Goal: Information Seeking & Learning: Learn about a topic

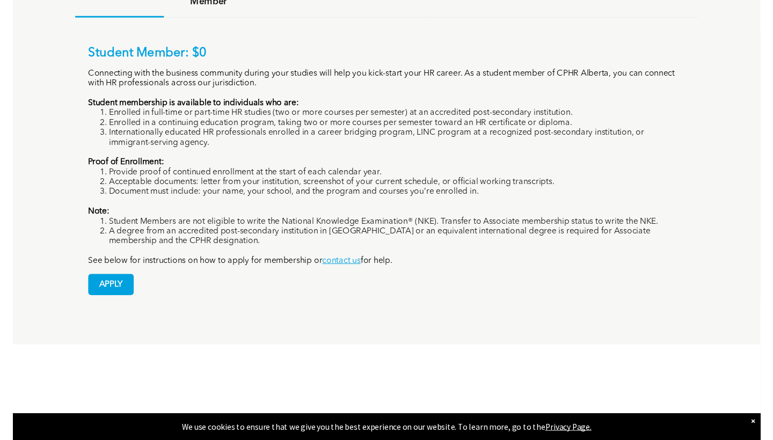
scroll to position [872, 0]
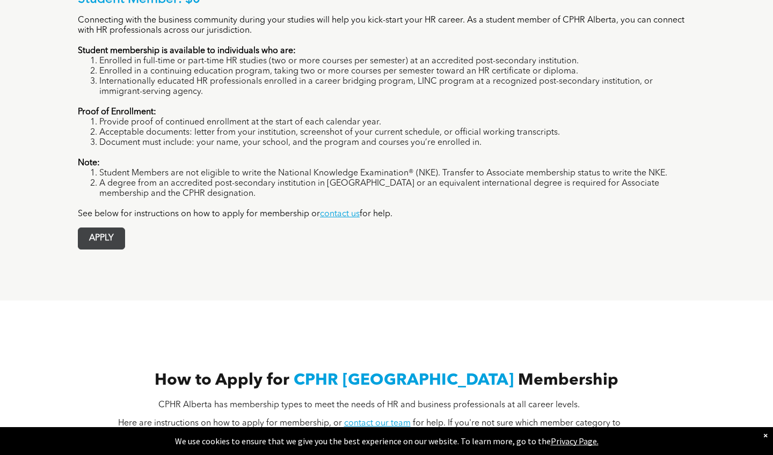
click at [123, 228] on span "APPLY" at bounding box center [101, 238] width 46 height 21
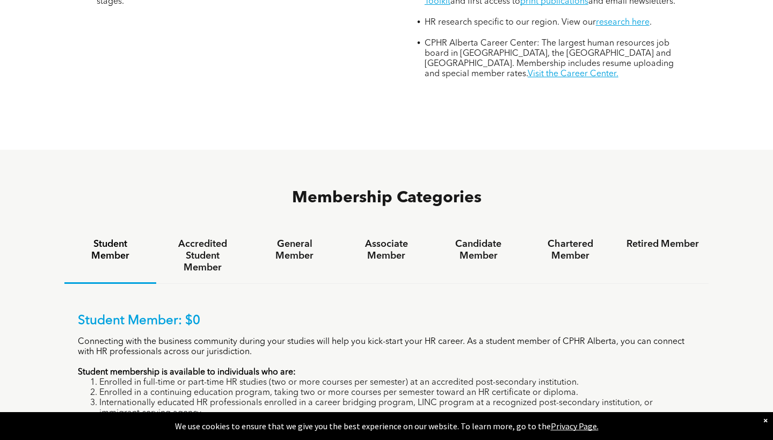
scroll to position [550, 0]
click at [239, 229] on div "Accredited Student Member" at bounding box center [202, 257] width 92 height 56
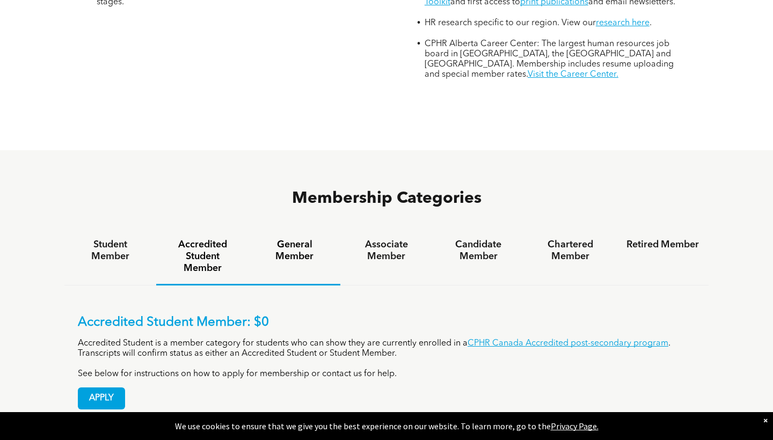
click at [292, 239] on h4 "General Member" at bounding box center [294, 251] width 72 height 24
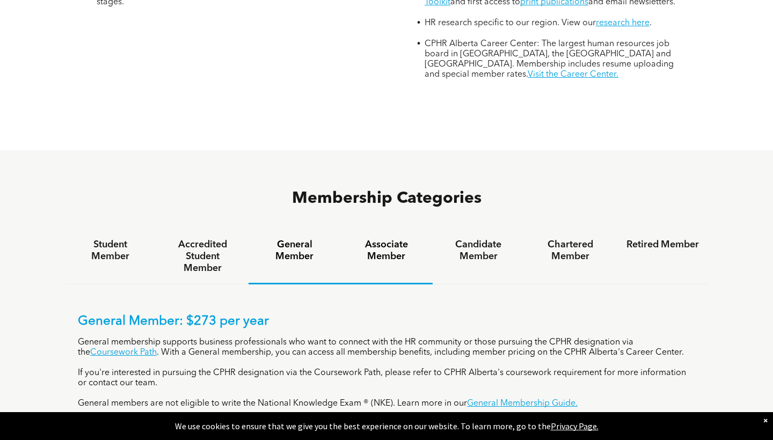
click at [364, 239] on h4 "Associate Member" at bounding box center [386, 251] width 72 height 24
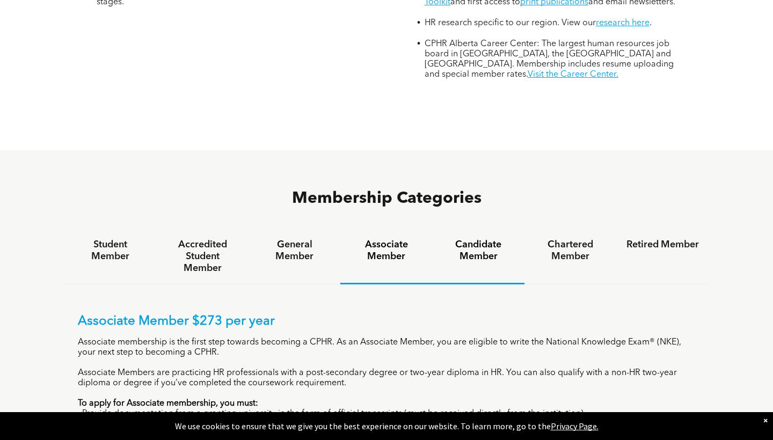
click at [379, 239] on h4 "Candidate Member" at bounding box center [478, 251] width 72 height 24
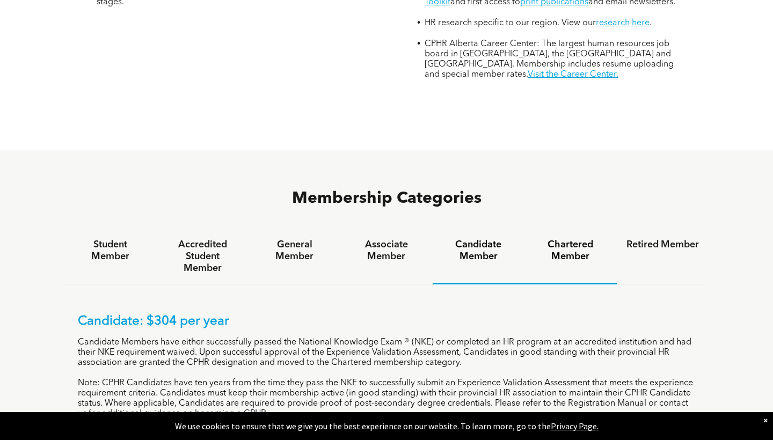
click at [379, 239] on h4 "Chartered Member" at bounding box center [570, 251] width 72 height 24
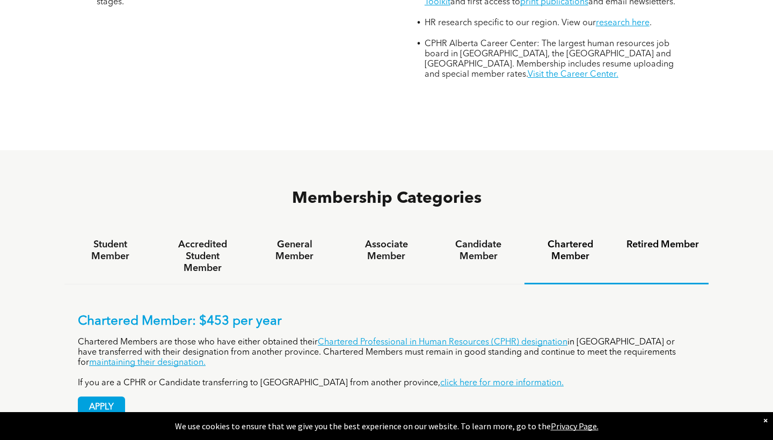
click at [379, 239] on h4 "Retired Member" at bounding box center [662, 245] width 72 height 12
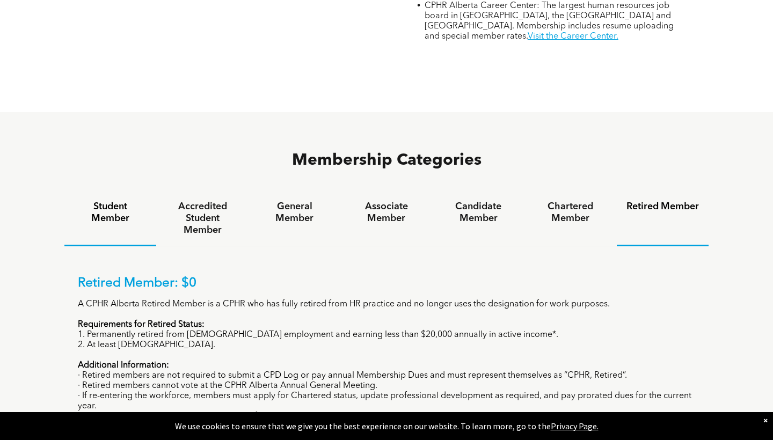
scroll to position [589, 0]
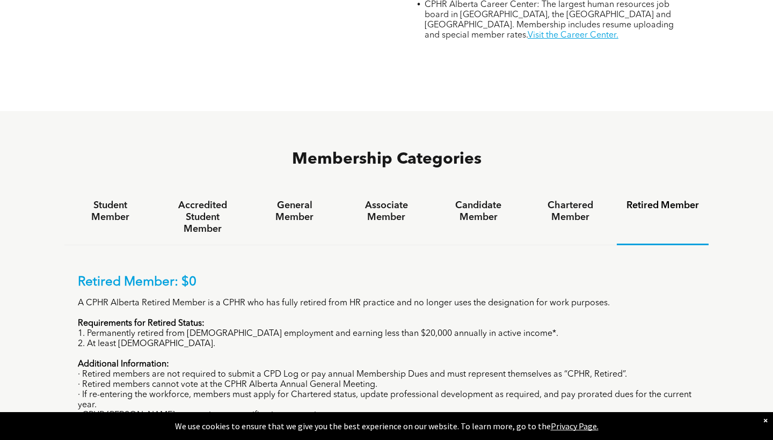
click at [109, 245] on div "Retired Member: $0 A CPHR Alberta Retired Member is a CPHR who has fully retire…" at bounding box center [386, 370] width 644 height 250
click at [111, 200] on h4 "Student Member" at bounding box center [110, 212] width 72 height 24
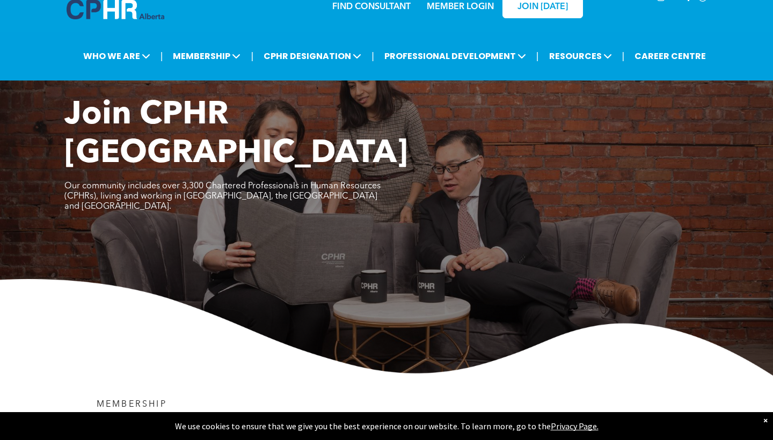
scroll to position [23, 0]
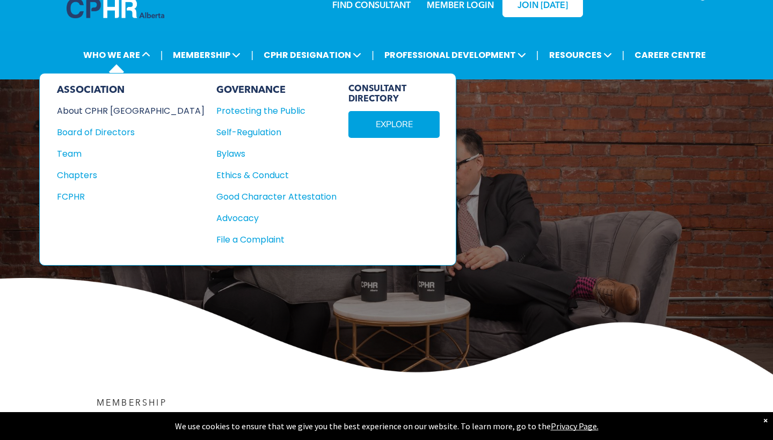
click at [122, 109] on div "About CPHR [GEOGRAPHIC_DATA]" at bounding box center [123, 110] width 133 height 13
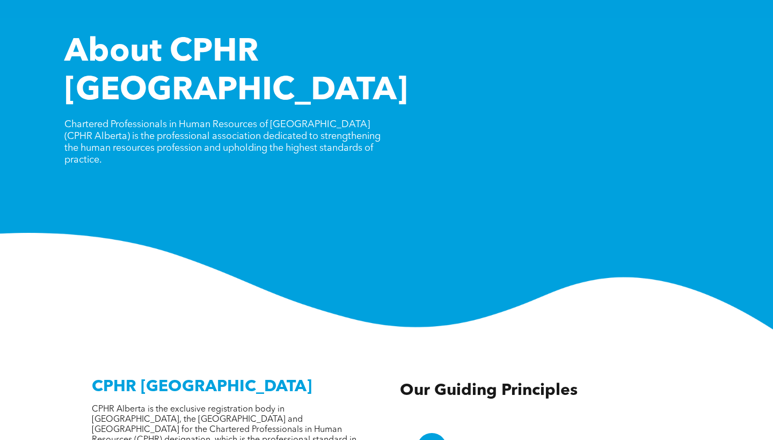
scroll to position [85, 0]
